Goal: Find specific page/section: Find specific page/section

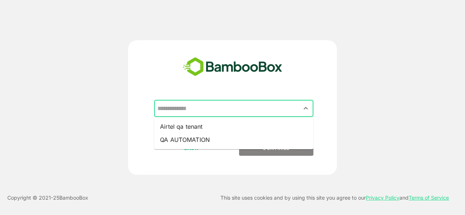
click at [281, 114] on input "text" at bounding box center [234, 109] width 156 height 14
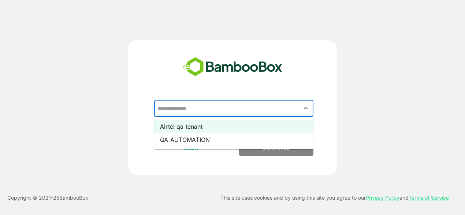
click at [192, 126] on li "Airtel qa tenant" at bounding box center [233, 126] width 159 height 13
type input "**********"
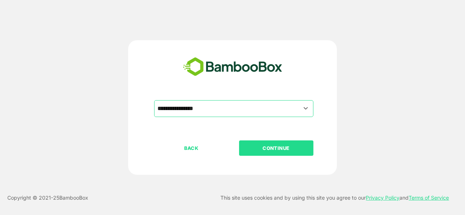
click at [260, 152] on p "CONTINUE" at bounding box center [275, 148] width 73 height 8
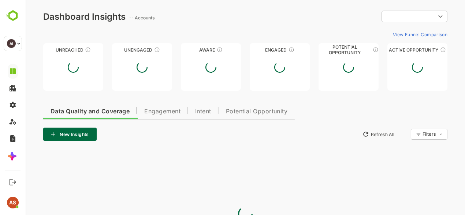
type input "**********"
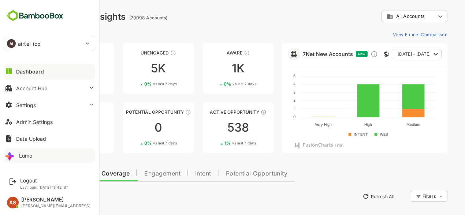
click at [14, 160] on icon at bounding box center [10, 156] width 12 height 12
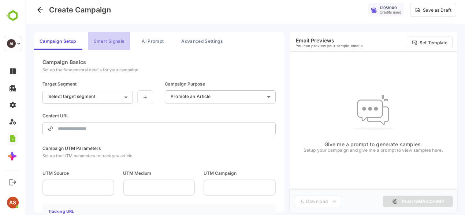
click at [111, 42] on button "Smart Signals" at bounding box center [109, 41] width 42 height 18
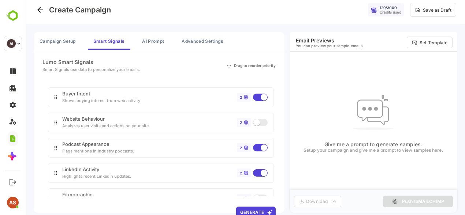
scroll to position [27, 0]
click at [245, 121] on icon at bounding box center [246, 121] width 4 height 6
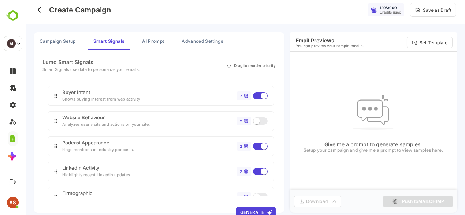
click at [167, 114] on div "Website Behaviour Analyzes user visits and actions on your site. 2" at bounding box center [161, 121] width 226 height 20
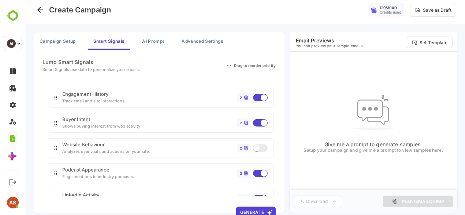
click at [161, 89] on div "Engagement History Track email and site interactions 2" at bounding box center [161, 98] width 226 height 20
click at [240, 96] on div "2" at bounding box center [241, 98] width 2 height 4
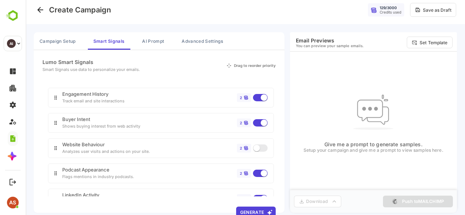
click at [240, 96] on div "2" at bounding box center [241, 98] width 2 height 4
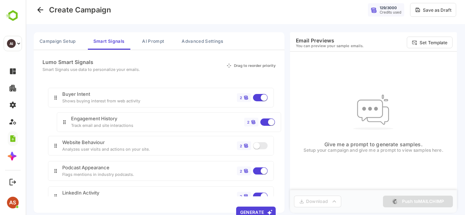
drag, startPoint x: 239, startPoint y: 96, endPoint x: 261, endPoint y: 169, distance: 75.6
click at [261, 169] on div "Engagement History Track email and site interactions 2 Buyer Intent Shows buyin…" at bounding box center [158, 152] width 233 height 140
